Goal: Transaction & Acquisition: Purchase product/service

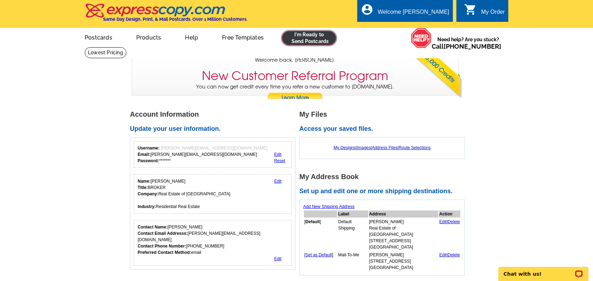
click at [299, 42] on link at bounding box center [309, 38] width 54 height 14
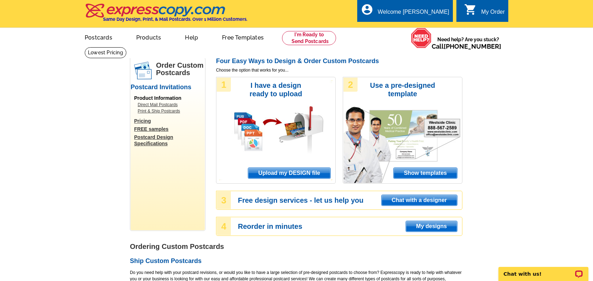
click at [290, 180] on div "1 I have a design ready to upload Upload my DESIGN file" at bounding box center [276, 130] width 120 height 107
click at [290, 177] on span "Upload my DESIGN file" at bounding box center [289, 173] width 82 height 11
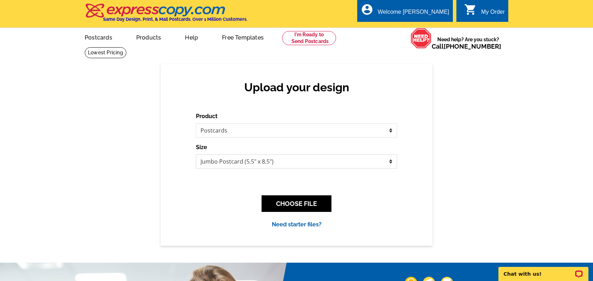
click at [288, 163] on select "Jumbo Postcard (5.5" x 8.5") Regular Postcard (4.25" x 5.6") Panoramic Postcard…" at bounding box center [296, 162] width 201 height 14
select select "1"
click at [196, 155] on select "Jumbo Postcard (5.5" x 8.5") Regular Postcard (4.25" x 5.6") Panoramic Postcard…" at bounding box center [296, 162] width 201 height 14
click at [317, 207] on button "CHOOSE FILE" at bounding box center [297, 204] width 70 height 17
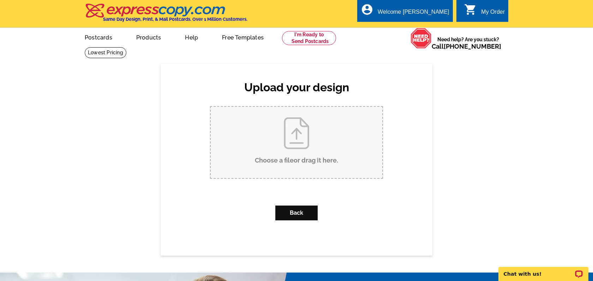
click at [313, 137] on input "Choose a file or drag it here ." at bounding box center [297, 142] width 172 height 71
type input "C:\fakepath\29Kingfisher_listed.pdf"
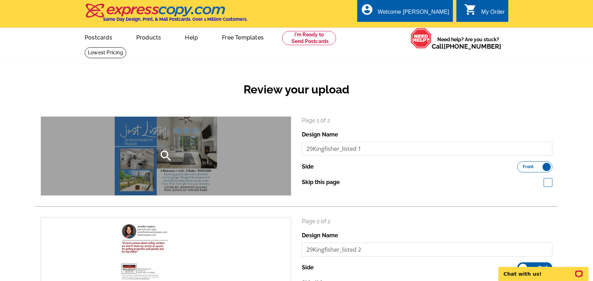
click at [169, 154] on icon "search" at bounding box center [166, 156] width 14 height 14
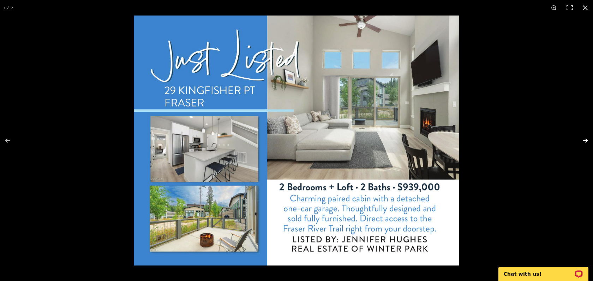
click at [586, 139] on button at bounding box center [580, 140] width 25 height 35
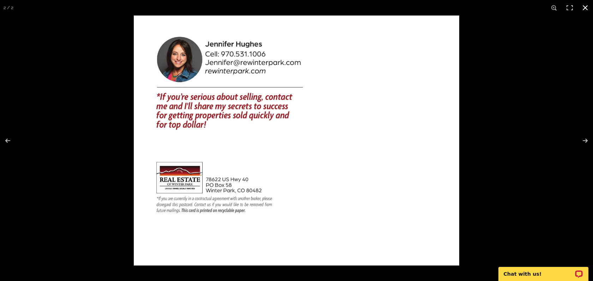
click at [584, 5] on button at bounding box center [586, 8] width 16 height 16
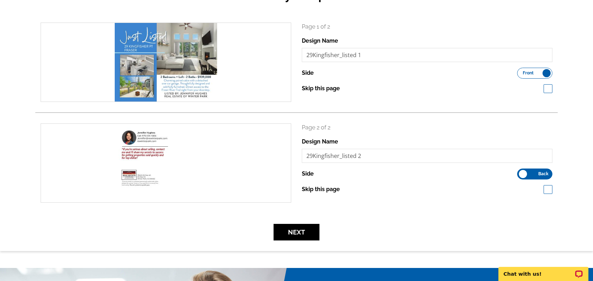
scroll to position [94, 0]
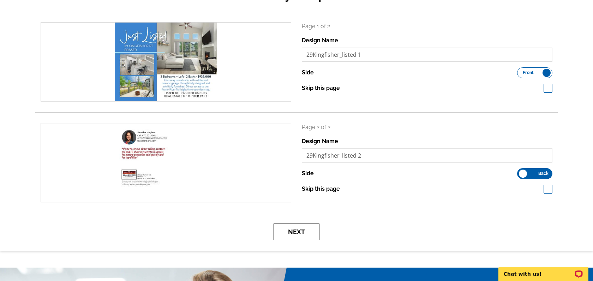
click at [283, 228] on button "Next" at bounding box center [297, 232] width 46 height 17
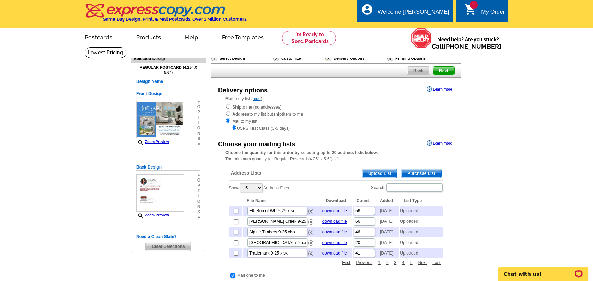
click at [369, 174] on span "Upload List" at bounding box center [379, 173] width 35 height 8
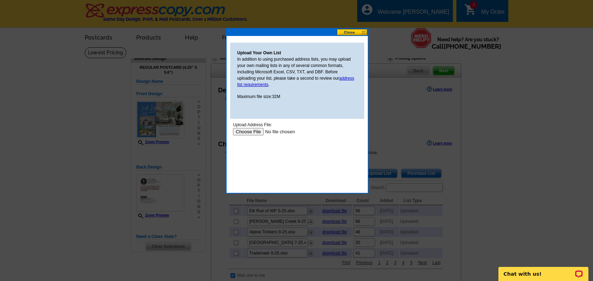
click at [245, 130] on input "file" at bounding box center [277, 131] width 89 height 7
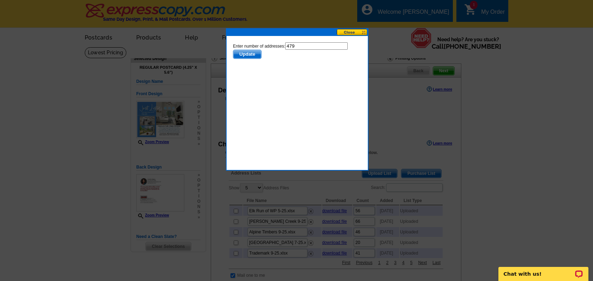
click at [307, 47] on input "479" at bounding box center [316, 45] width 62 height 7
type input "478"
click at [252, 55] on span "Update" at bounding box center [247, 54] width 28 height 8
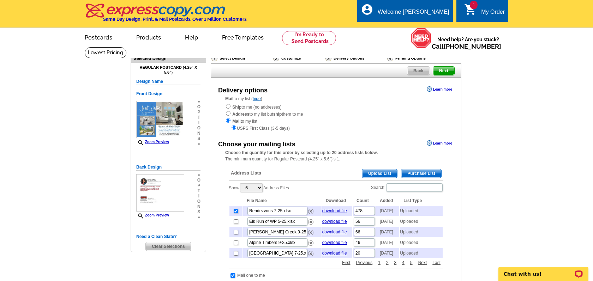
click at [376, 172] on span "Upload List" at bounding box center [379, 173] width 35 height 8
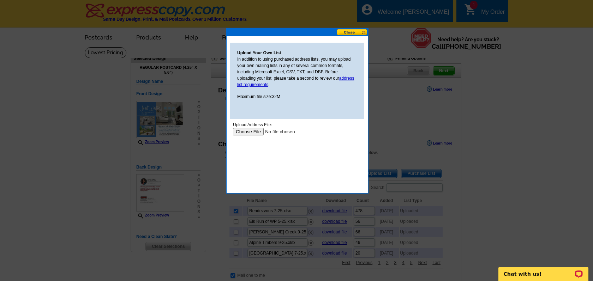
click at [238, 134] on input "file" at bounding box center [277, 131] width 89 height 7
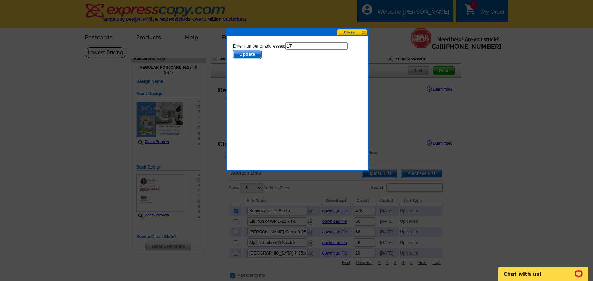
click at [309, 45] on input "17" at bounding box center [316, 45] width 62 height 7
type input "16"
click at [256, 53] on span "Update" at bounding box center [247, 54] width 28 height 8
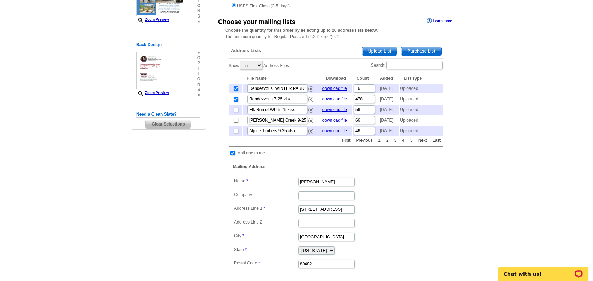
scroll to position [137, 0]
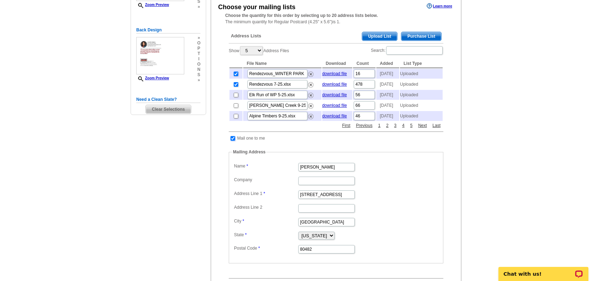
click at [233, 141] on input "checkbox" at bounding box center [233, 138] width 5 height 5
checkbox input "false"
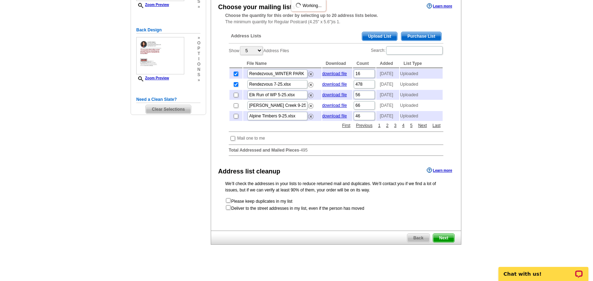
click at [448, 243] on span "Next" at bounding box center [443, 238] width 21 height 8
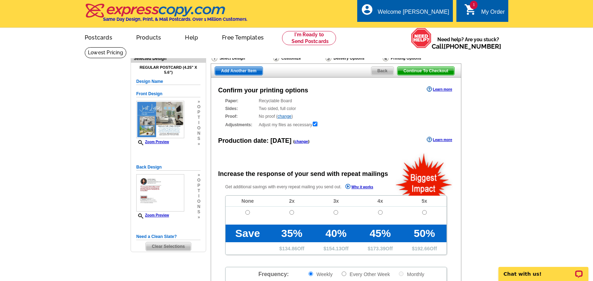
radio input "false"
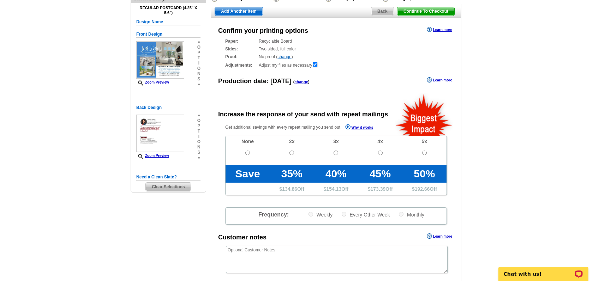
scroll to position [73, 0]
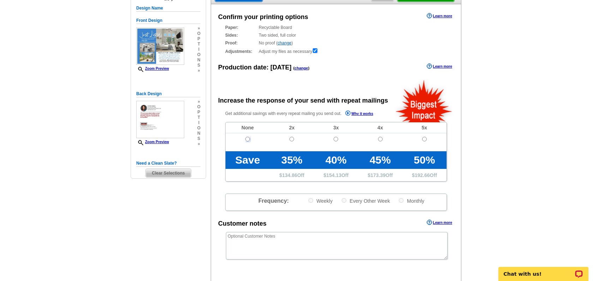
click at [248, 139] on input "radio" at bounding box center [247, 139] width 5 height 5
radio input "true"
click at [290, 245] on textarea at bounding box center [337, 246] width 222 height 28
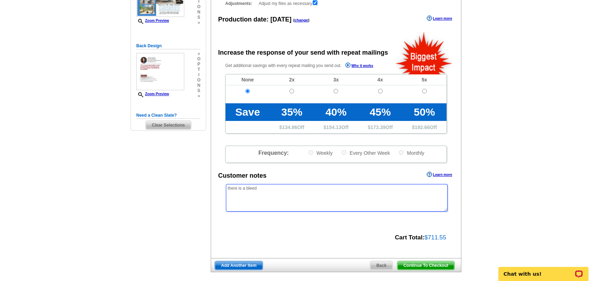
scroll to position [132, 0]
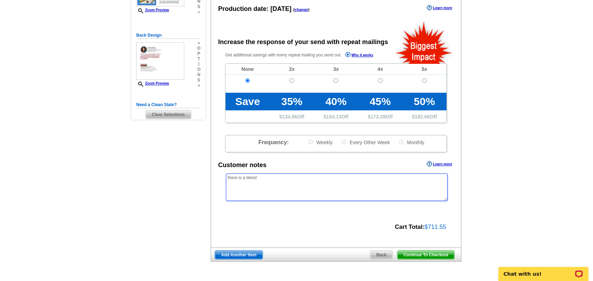
type textarea "there is a bleed"
click at [420, 255] on span "Continue To Checkout" at bounding box center [426, 255] width 57 height 8
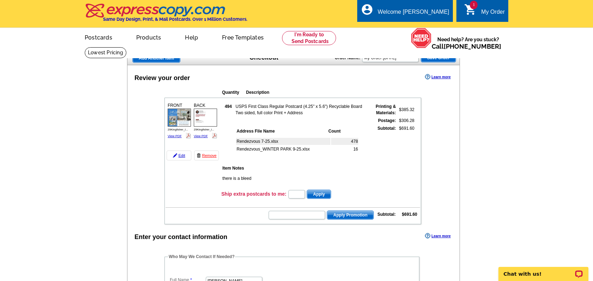
click at [155, 60] on span "Add Another Item" at bounding box center [156, 58] width 47 height 8
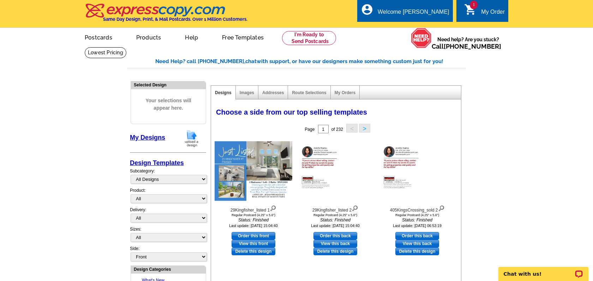
click at [192, 138] on img at bounding box center [192, 139] width 18 height 18
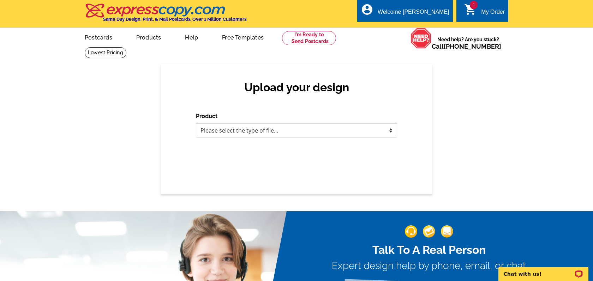
click at [260, 130] on select "Please select the type of file... Postcards Business Cards Letters and flyers G…" at bounding box center [296, 131] width 201 height 14
select select "1"
click at [196, 124] on select "Please select the type of file... Postcards Business Cards Letters and flyers G…" at bounding box center [296, 131] width 201 height 14
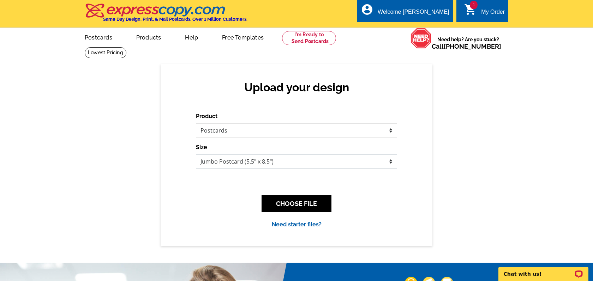
click at [259, 160] on select "Jumbo Postcard (5.5" x 8.5") Regular Postcard (4.25" x 5.6") Panoramic Postcard…" at bounding box center [296, 162] width 201 height 14
select select "1"
click at [196, 155] on select "Jumbo Postcard (5.5" x 8.5") Regular Postcard (4.25" x 5.6") Panoramic Postcard…" at bounding box center [296, 162] width 201 height 14
click at [304, 208] on button "CHOOSE FILE" at bounding box center [297, 204] width 70 height 17
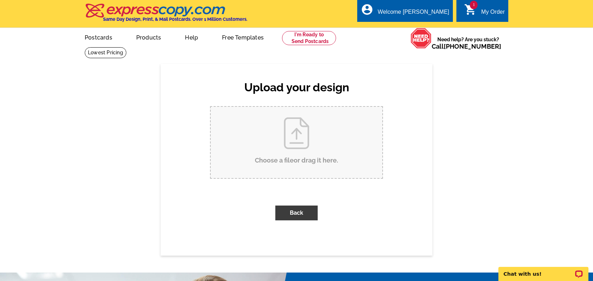
click at [320, 141] on input "Choose a file or drag it here ." at bounding box center [297, 142] width 172 height 71
type input "C:\fakepath\1459GCR5221_listed.pdf"
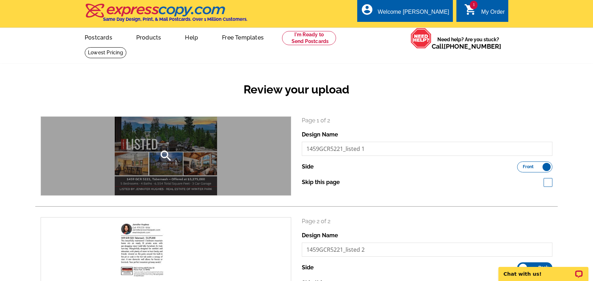
click at [164, 155] on icon "search" at bounding box center [166, 156] width 14 height 14
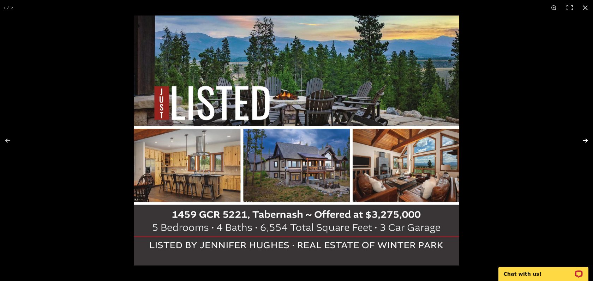
click at [583, 140] on button at bounding box center [580, 140] width 25 height 35
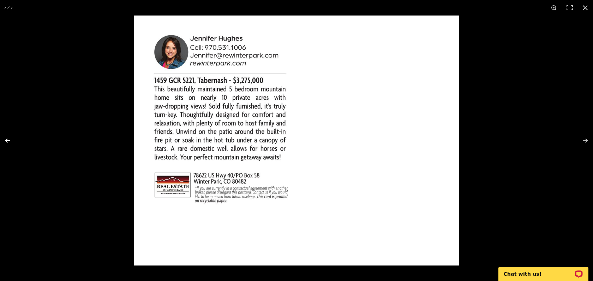
click at [9, 138] on button at bounding box center [12, 140] width 25 height 35
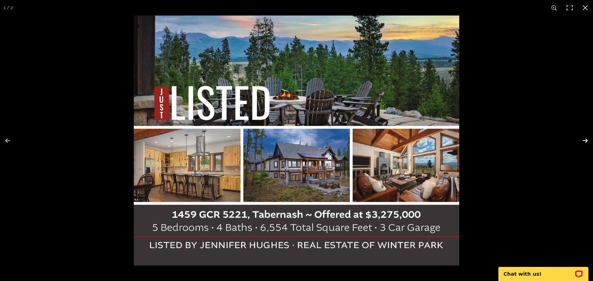
click at [587, 141] on button at bounding box center [580, 140] width 25 height 35
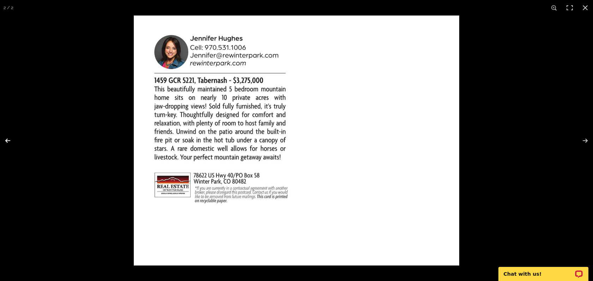
click at [7, 142] on button at bounding box center [12, 140] width 25 height 35
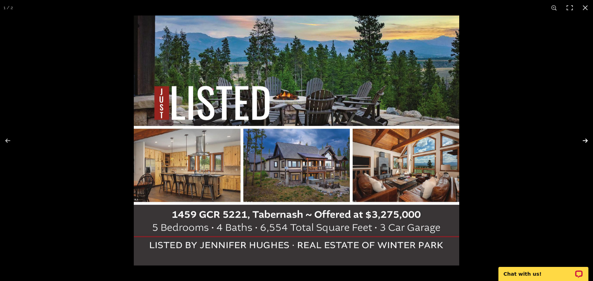
click at [588, 142] on button at bounding box center [580, 140] width 25 height 35
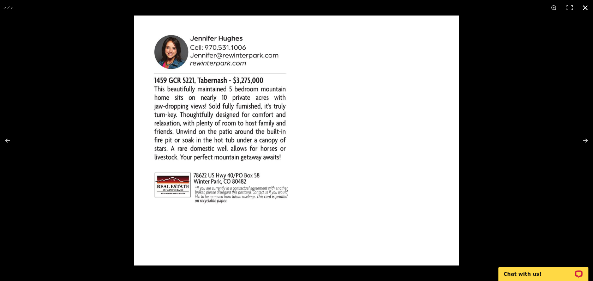
click at [586, 9] on button at bounding box center [586, 8] width 16 height 16
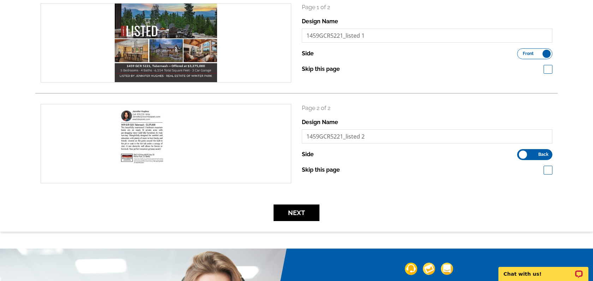
scroll to position [114, 0]
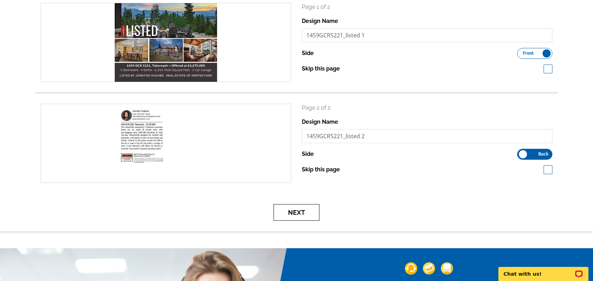
click at [287, 219] on button "Next" at bounding box center [297, 212] width 46 height 17
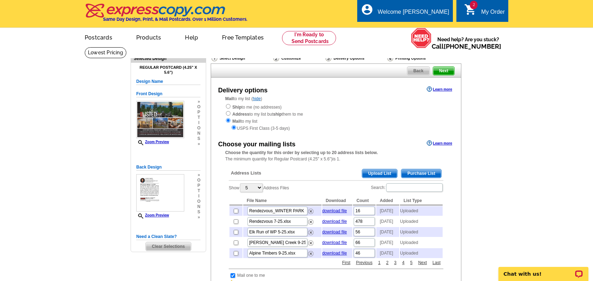
click at [365, 174] on span "Upload List" at bounding box center [379, 173] width 35 height 8
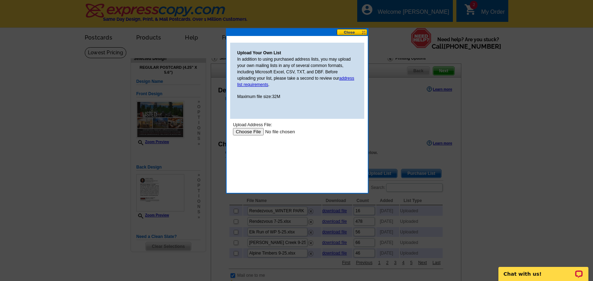
click at [242, 131] on input "file" at bounding box center [277, 131] width 89 height 7
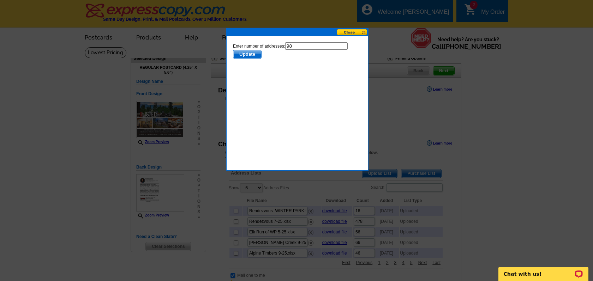
click at [306, 47] on input "98" at bounding box center [316, 45] width 62 height 7
type input "97"
click at [247, 55] on span "Update" at bounding box center [247, 54] width 28 height 8
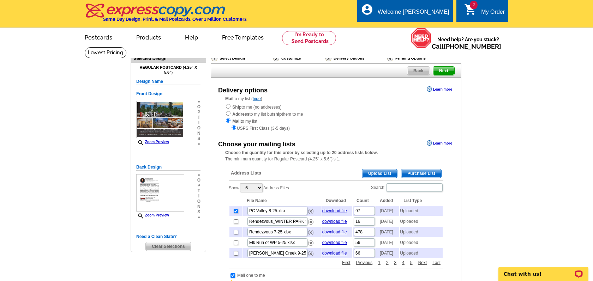
click at [379, 173] on span "Upload List" at bounding box center [379, 173] width 35 height 8
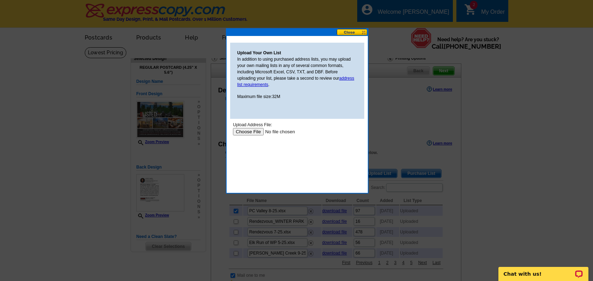
drag, startPoint x: 486, startPoint y: 286, endPoint x: 243, endPoint y: 130, distance: 288.5
click at [243, 130] on input "file" at bounding box center [277, 131] width 89 height 7
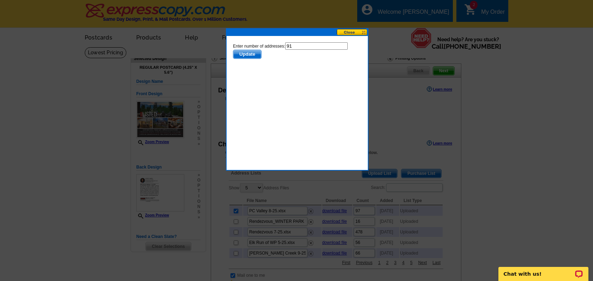
click at [303, 47] on input "91" at bounding box center [316, 45] width 62 height 7
type input "90"
click at [251, 54] on span "Update" at bounding box center [247, 54] width 28 height 8
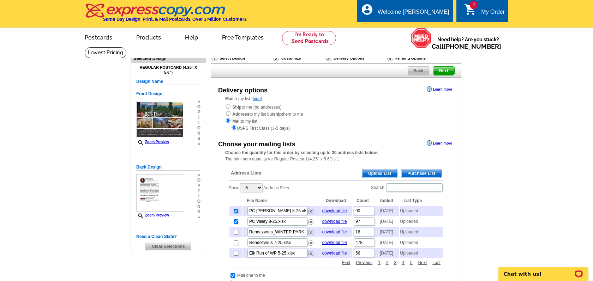
click at [367, 172] on span "Upload List" at bounding box center [379, 173] width 35 height 8
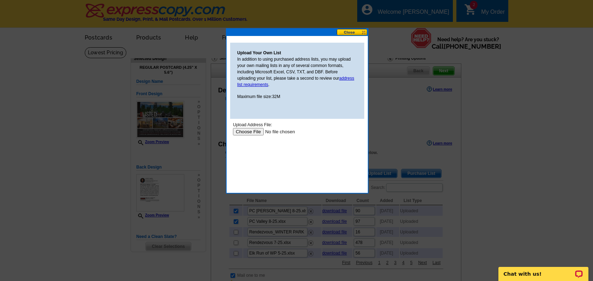
click at [249, 132] on input "file" at bounding box center [277, 131] width 89 height 7
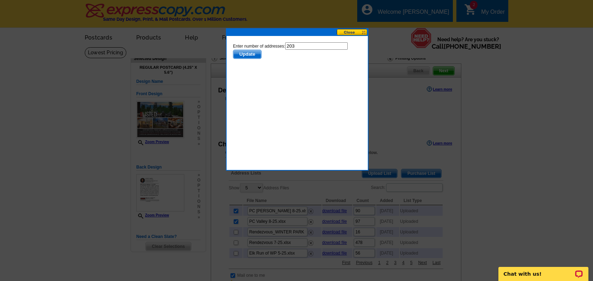
click at [308, 46] on input "203" at bounding box center [316, 45] width 62 height 7
type input "202"
click at [254, 53] on span "Update" at bounding box center [247, 54] width 28 height 8
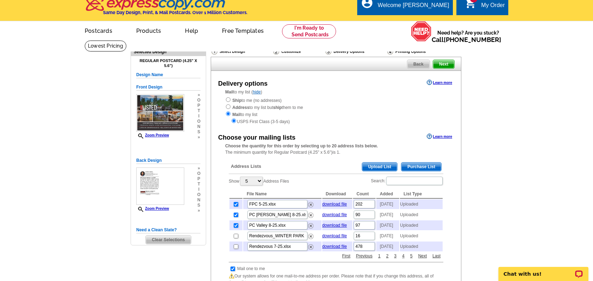
scroll to position [10, 0]
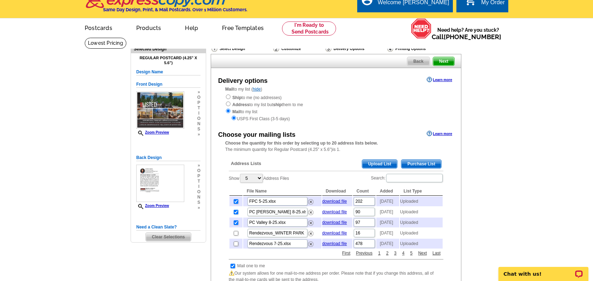
click at [366, 163] on span "Upload List" at bounding box center [379, 164] width 35 height 8
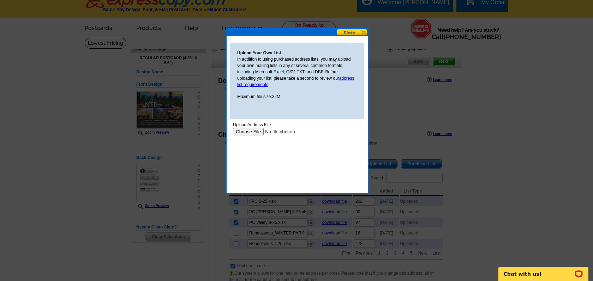
scroll to position [0, 0]
click at [246, 132] on input "file" at bounding box center [277, 131] width 89 height 7
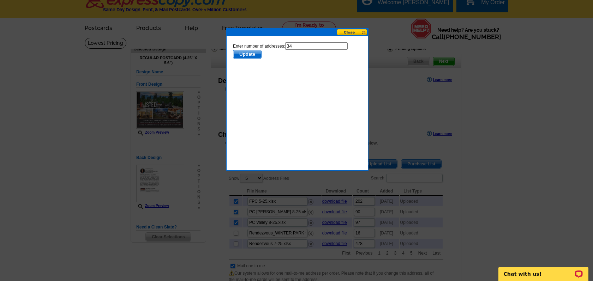
click at [316, 47] on input "34" at bounding box center [316, 45] width 62 height 7
type input "33"
click at [254, 55] on span "Update" at bounding box center [247, 54] width 28 height 8
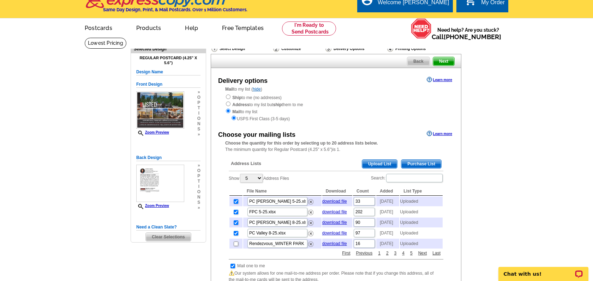
click at [377, 166] on span "Upload List" at bounding box center [379, 164] width 35 height 8
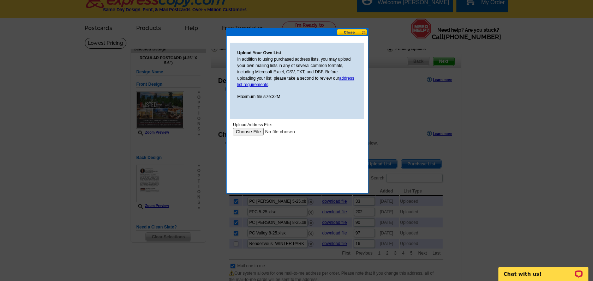
click at [249, 131] on input "file" at bounding box center [277, 131] width 89 height 7
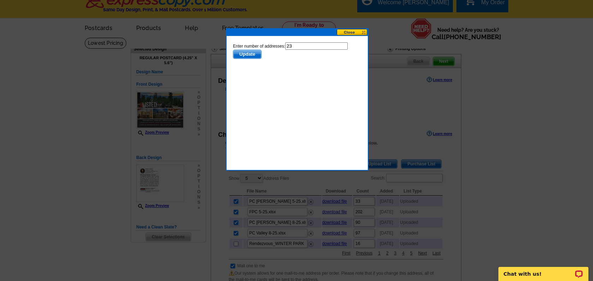
click at [308, 50] on form "Enter number of addresses: 23 Update" at bounding box center [297, 50] width 129 height 17
click at [307, 44] on input "23" at bounding box center [316, 45] width 62 height 7
type input "22"
click at [249, 54] on span "Update" at bounding box center [247, 54] width 28 height 8
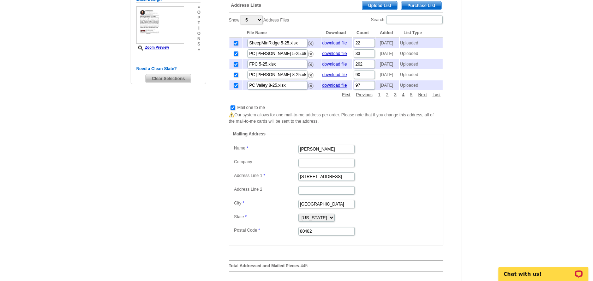
scroll to position [171, 0]
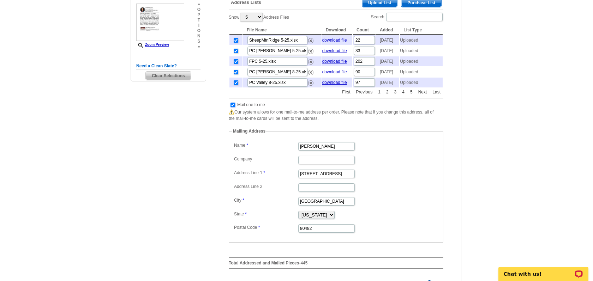
click at [234, 107] on input "checkbox" at bounding box center [233, 105] width 5 height 5
checkbox input "false"
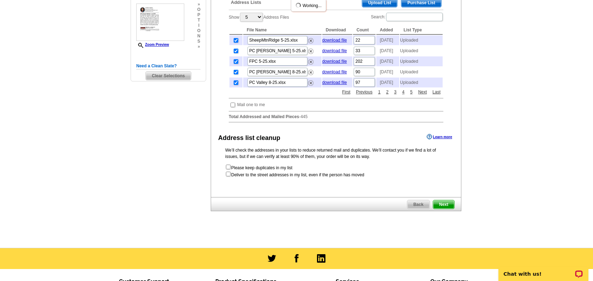
click at [436, 209] on span "Next" at bounding box center [443, 205] width 21 height 8
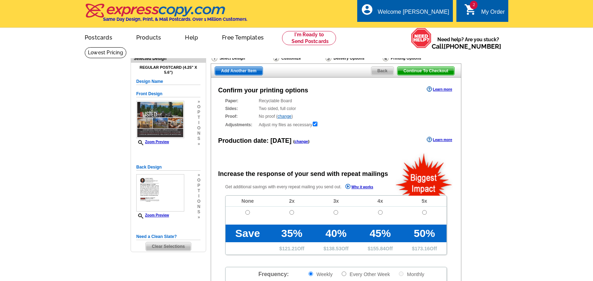
radio input "false"
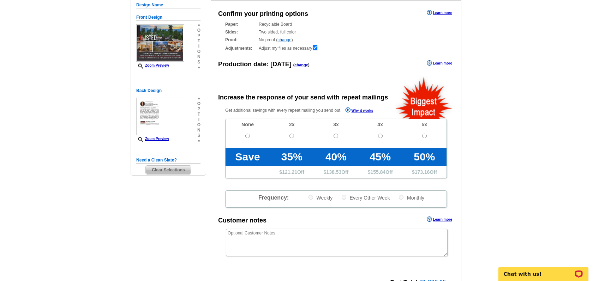
scroll to position [100, 0]
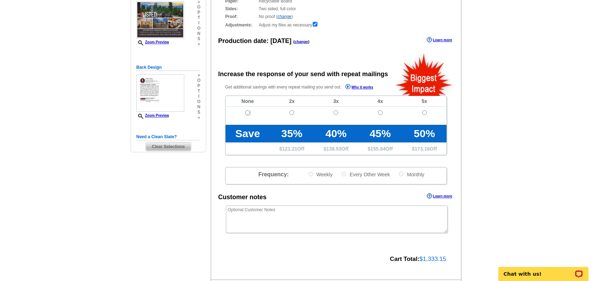
click at [250, 113] on input "radio" at bounding box center [247, 113] width 5 height 5
radio input "true"
click at [296, 214] on textarea at bounding box center [337, 220] width 222 height 28
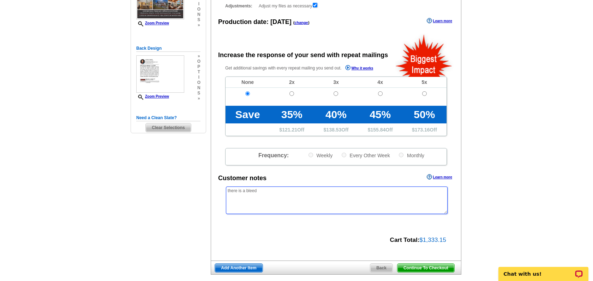
scroll to position [155, 0]
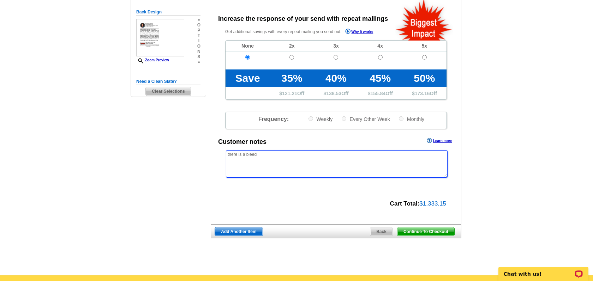
type textarea "there is a bleed"
click at [427, 231] on span "Continue To Checkout" at bounding box center [426, 232] width 57 height 8
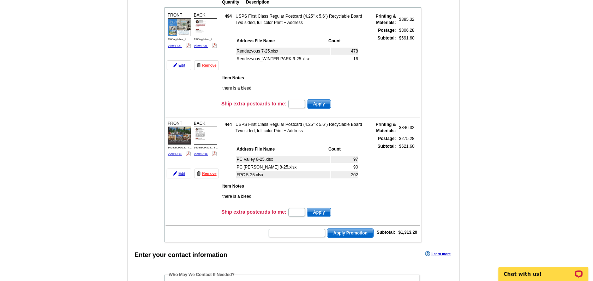
scroll to position [116, 0]
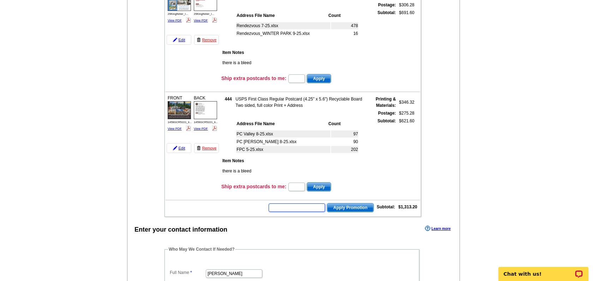
click at [290, 211] on input "text" at bounding box center [297, 208] width 56 height 8
paste input "GROW0825"
type input "GROW0825"
click at [345, 209] on span "Apply Promotion" at bounding box center [350, 208] width 46 height 8
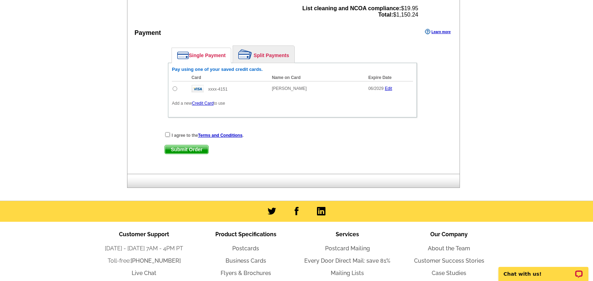
scroll to position [486, 0]
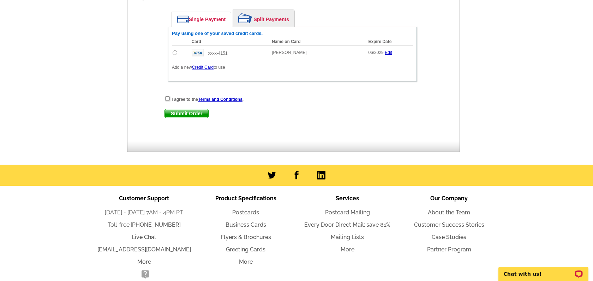
click at [174, 52] on input "radio" at bounding box center [175, 52] width 5 height 5
radio input "true"
click at [168, 98] on input "checkbox" at bounding box center [167, 98] width 5 height 5
checkbox input "true"
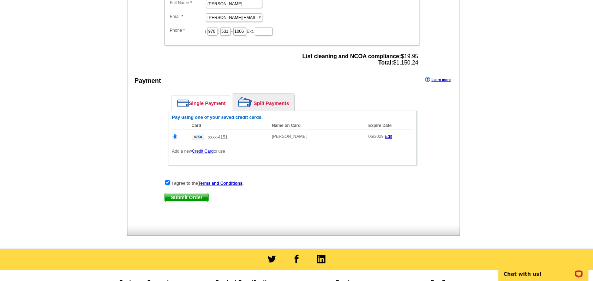
scroll to position [482, 0]
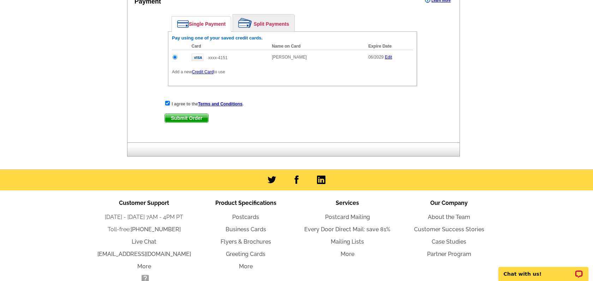
click at [189, 119] on span "Submit Order" at bounding box center [186, 118] width 43 height 8
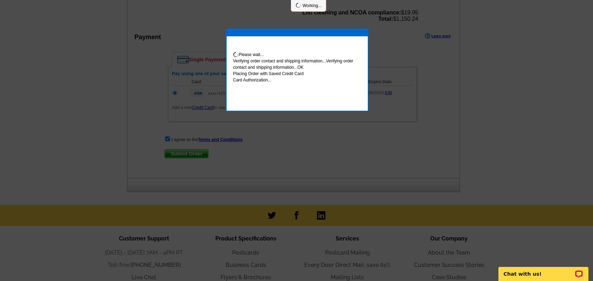
scroll to position [517, 0]
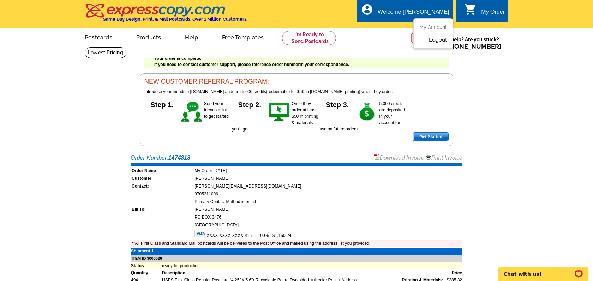
click at [439, 40] on link "Logout" at bounding box center [438, 40] width 18 height 6
